Goal: Book appointment/travel/reservation

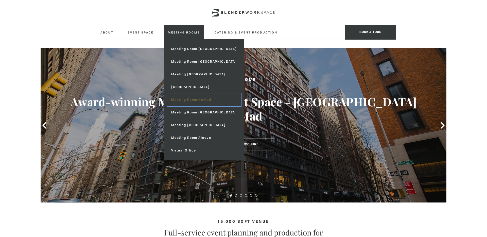
click at [209, 96] on link "Meeting Room NoMad" at bounding box center [204, 99] width 74 height 13
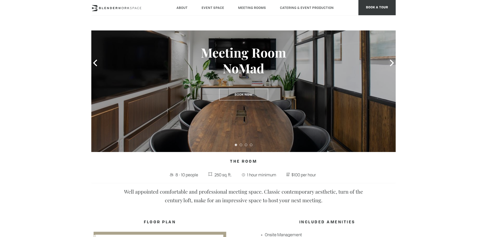
scroll to position [59, 0]
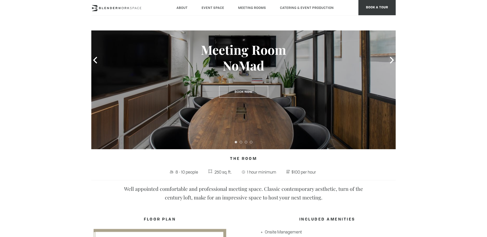
click at [263, 173] on span "1 hour minimum" at bounding box center [262, 172] width 32 height 8
click at [309, 176] on span "$100 per hour" at bounding box center [303, 172] width 27 height 8
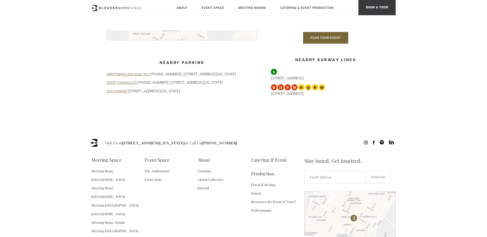
scroll to position [510, 0]
